Goal: Task Accomplishment & Management: Complete application form

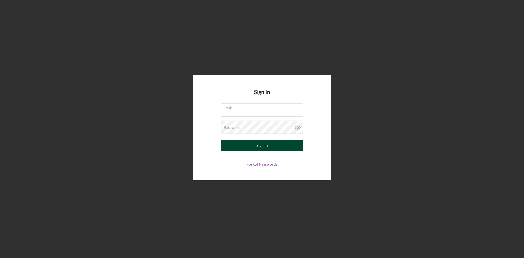
type input "[EMAIL_ADDRESS][DOMAIN_NAME]"
click at [261, 145] on div "Sign In" at bounding box center [262, 145] width 11 height 11
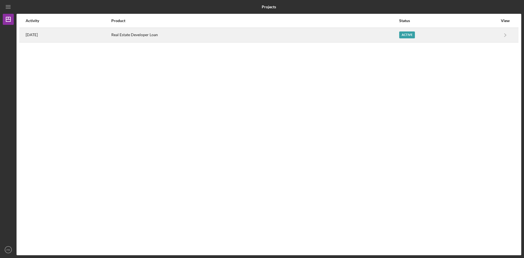
click at [411, 34] on div "Active" at bounding box center [407, 34] width 16 height 7
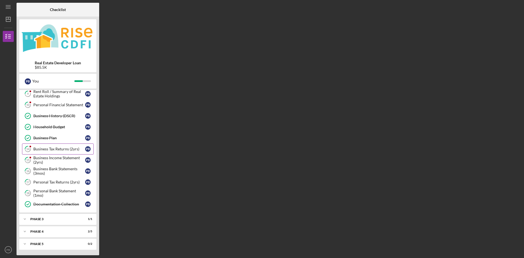
scroll to position [31, 0]
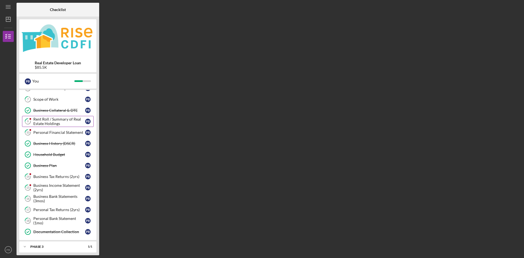
click at [63, 121] on div "Rent Roll / Summary of Real Estate Holdings" at bounding box center [59, 121] width 52 height 9
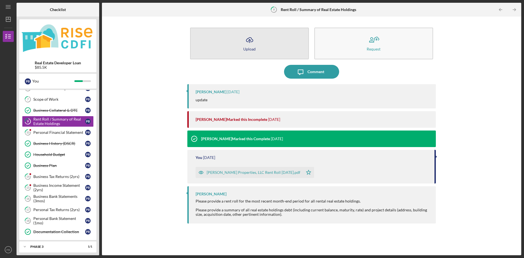
click at [248, 43] on icon "Icon/Upload" at bounding box center [250, 40] width 14 height 14
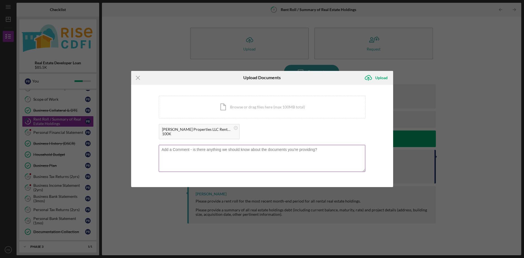
click at [223, 154] on textarea at bounding box center [262, 158] width 207 height 27
type textarea "*"
type textarea "8 Sunny Court will be occupied September 1 2 Sunny Court will be occupied Octob…"
click at [382, 78] on div "Upload" at bounding box center [381, 77] width 12 height 11
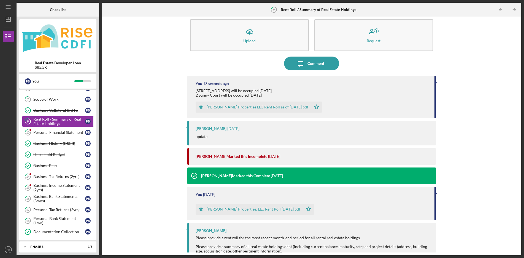
scroll to position [16, 0]
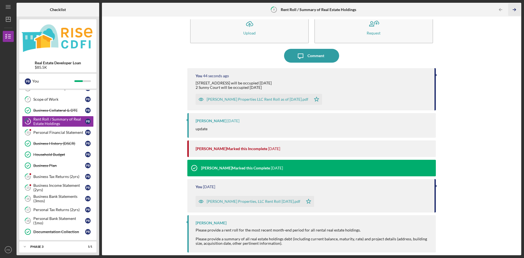
click at [515, 9] on polyline "button" at bounding box center [514, 10] width 1 height 2
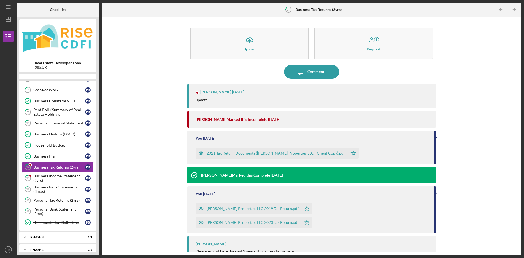
scroll to position [32, 0]
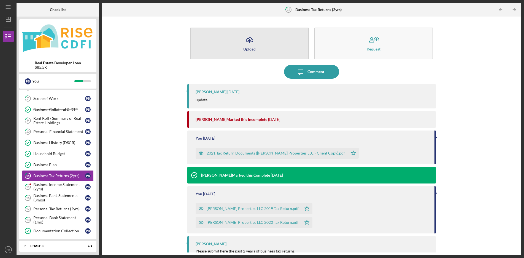
click at [248, 43] on icon "Icon/Upload" at bounding box center [250, 40] width 14 height 14
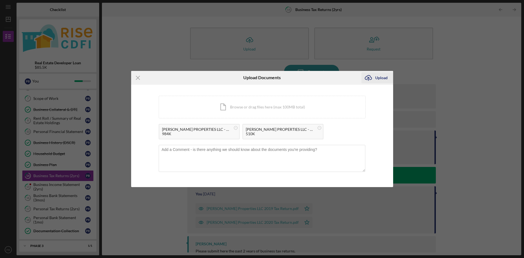
click at [382, 79] on div "Upload" at bounding box center [381, 77] width 12 height 11
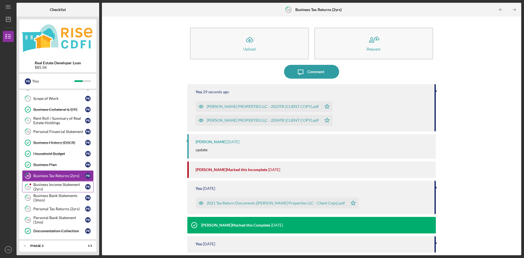
click at [53, 185] on div "Business Income Statement (2yrs)" at bounding box center [59, 186] width 52 height 9
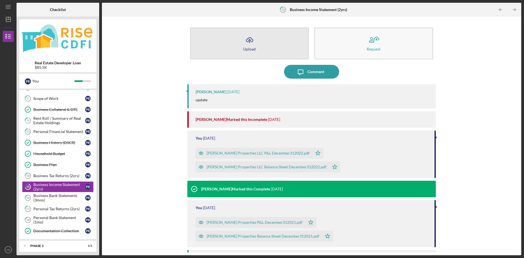
click at [240, 42] on button "Icon/Upload Upload" at bounding box center [249, 44] width 119 height 32
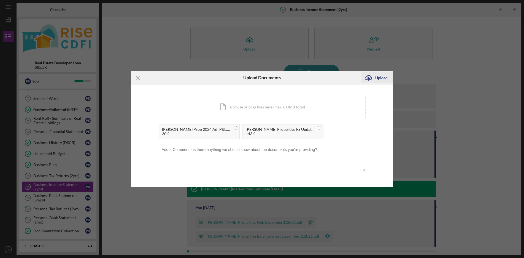
click at [385, 77] on div "Upload" at bounding box center [381, 77] width 12 height 11
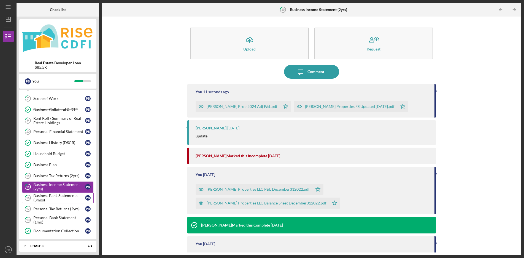
click at [61, 195] on div "Business Bank Statements (3mos)" at bounding box center [59, 197] width 52 height 9
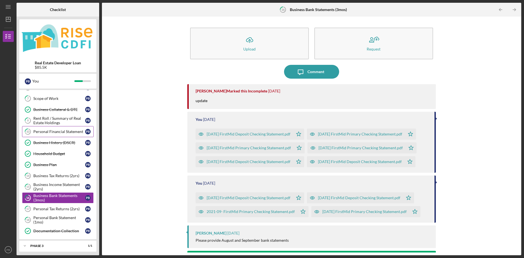
click at [53, 133] on div "Personal Financial Statement" at bounding box center [59, 131] width 52 height 4
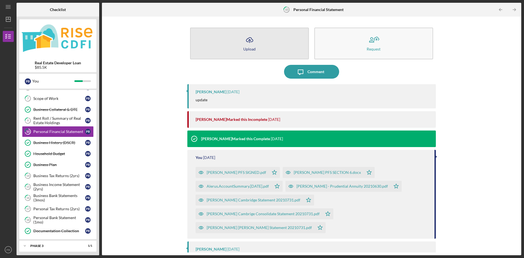
click at [258, 42] on button "Icon/Upload Upload" at bounding box center [249, 44] width 119 height 32
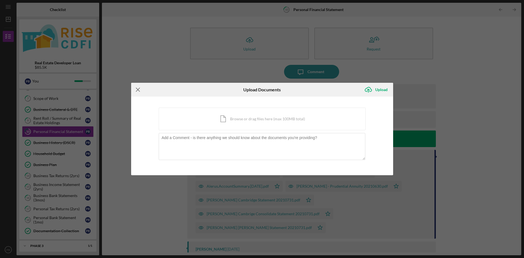
click at [139, 89] on icon "Icon/Menu Close" at bounding box center [138, 90] width 14 height 14
